Goal: Navigation & Orientation: Go to known website

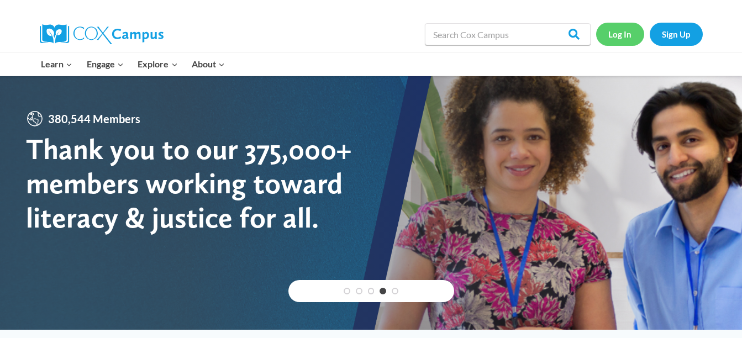
click at [621, 37] on link "Log In" at bounding box center [620, 34] width 48 height 23
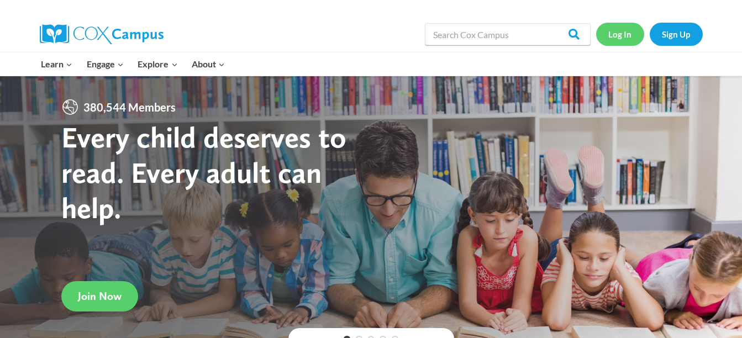
click at [622, 42] on link "Log In" at bounding box center [620, 34] width 48 height 23
